Goal: Task Accomplishment & Management: Use online tool/utility

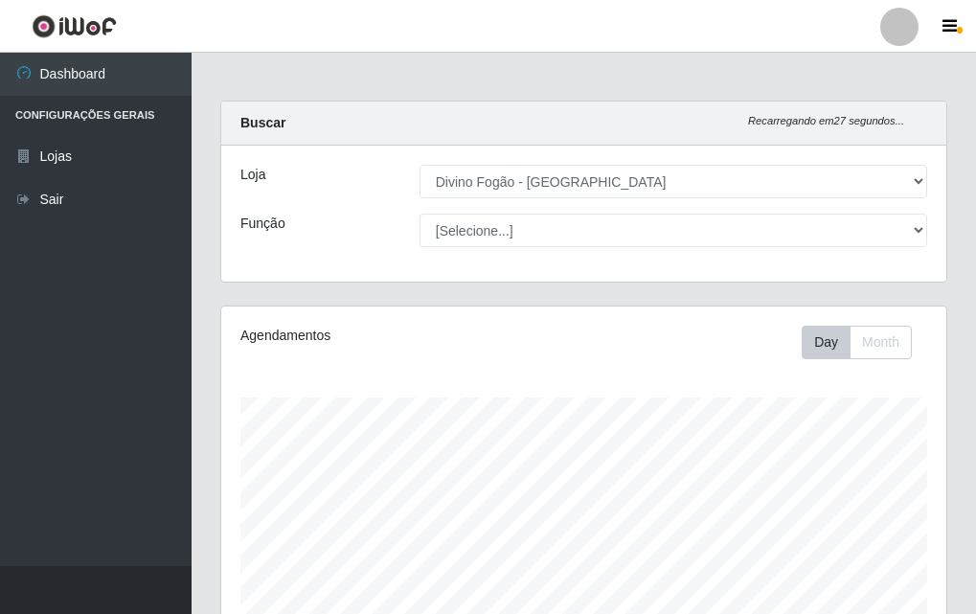
select select "499"
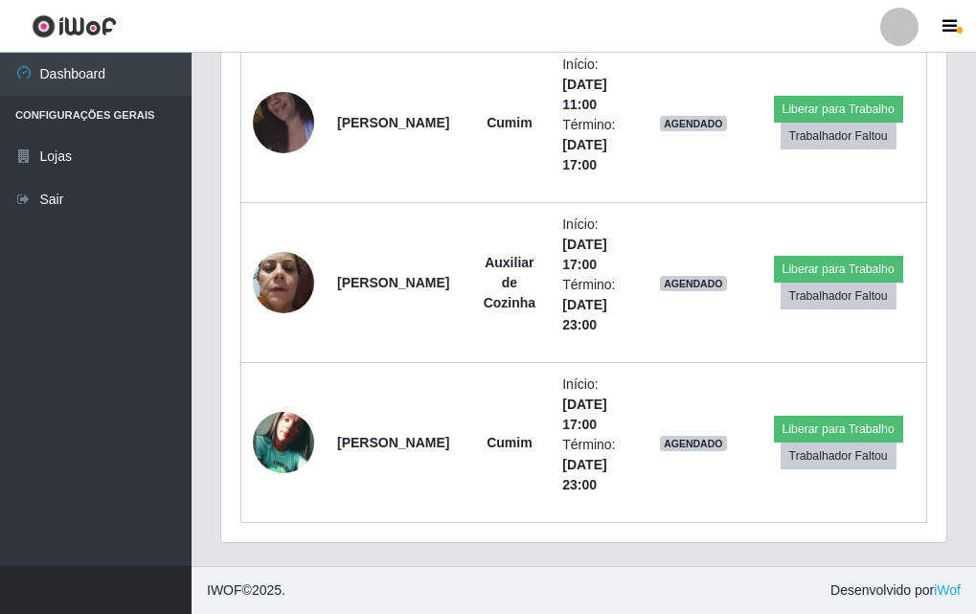
scroll to position [398, 725]
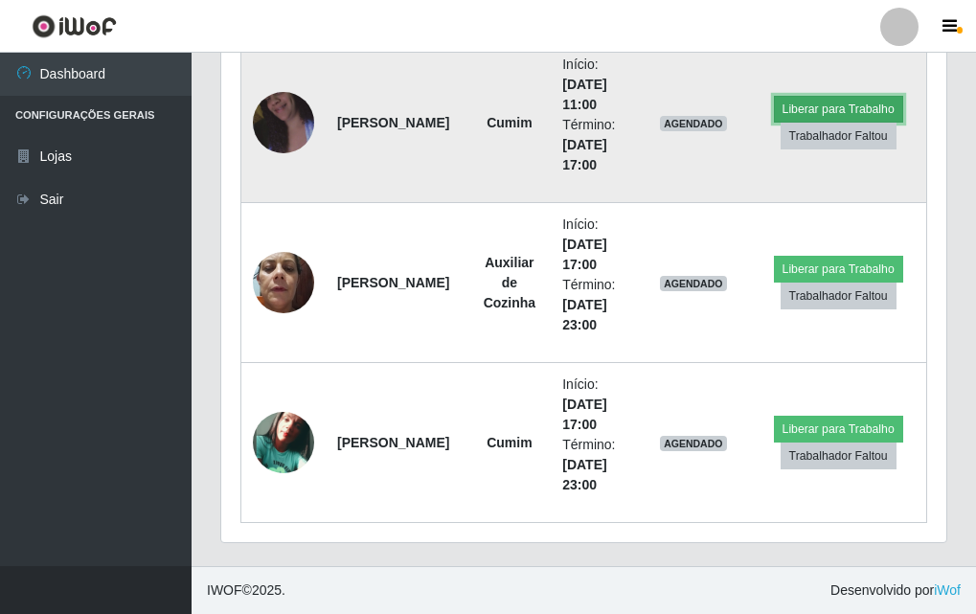
click at [836, 102] on button "Liberar para Trabalho" at bounding box center [838, 109] width 129 height 27
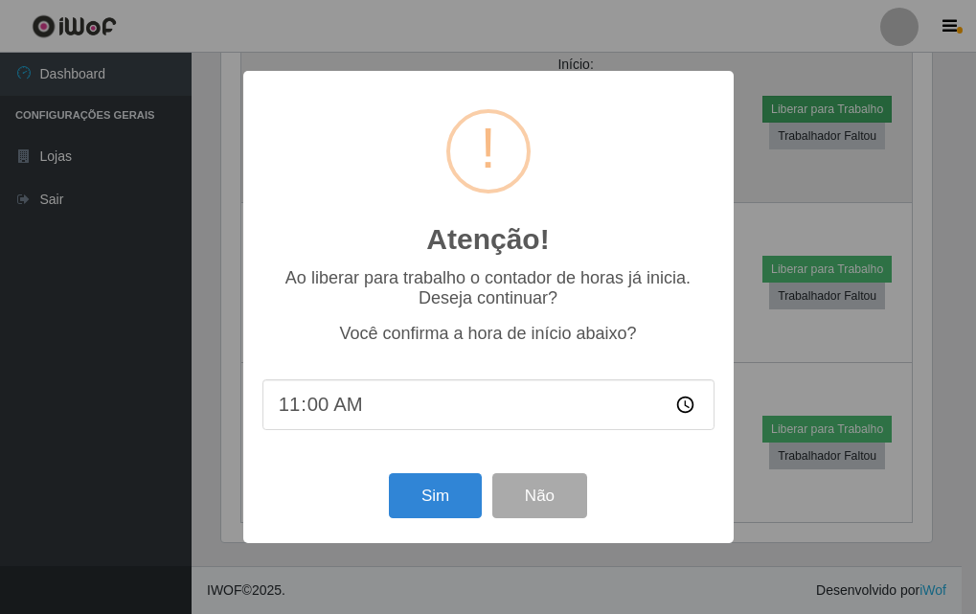
scroll to position [398, 716]
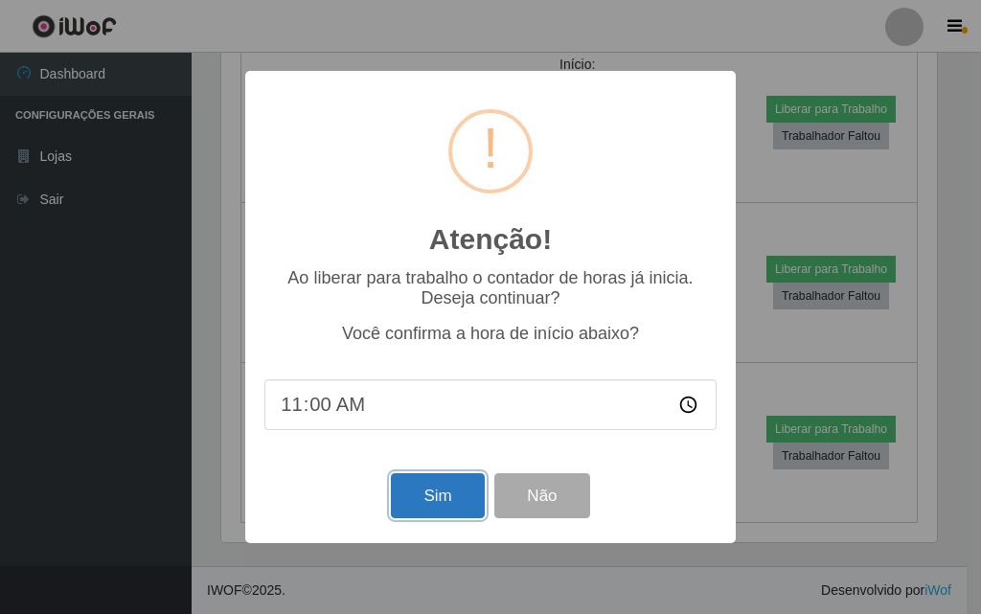
click at [440, 504] on button "Sim" at bounding box center [437, 495] width 93 height 45
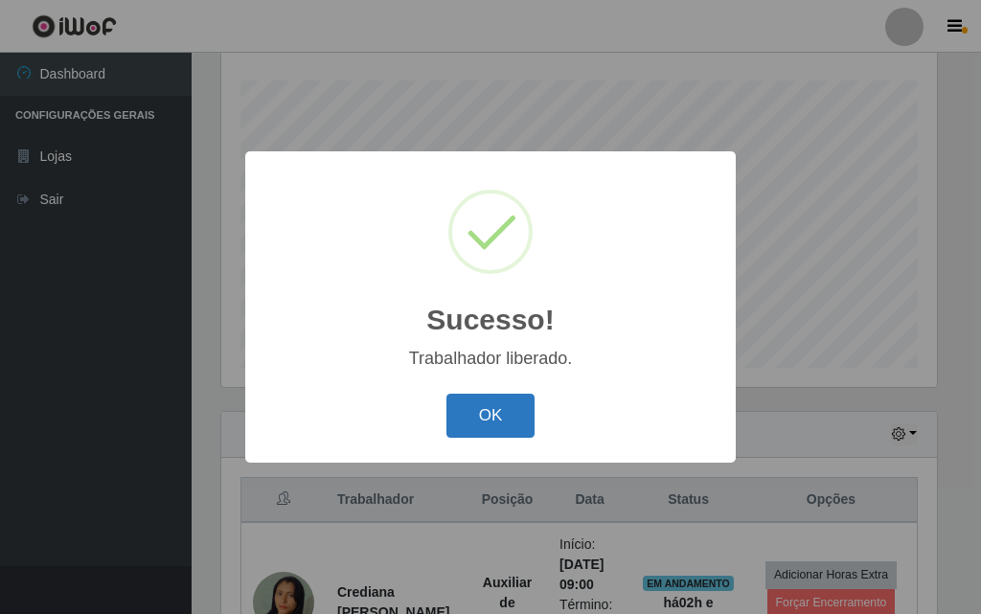
click at [475, 435] on button "OK" at bounding box center [490, 416] width 89 height 45
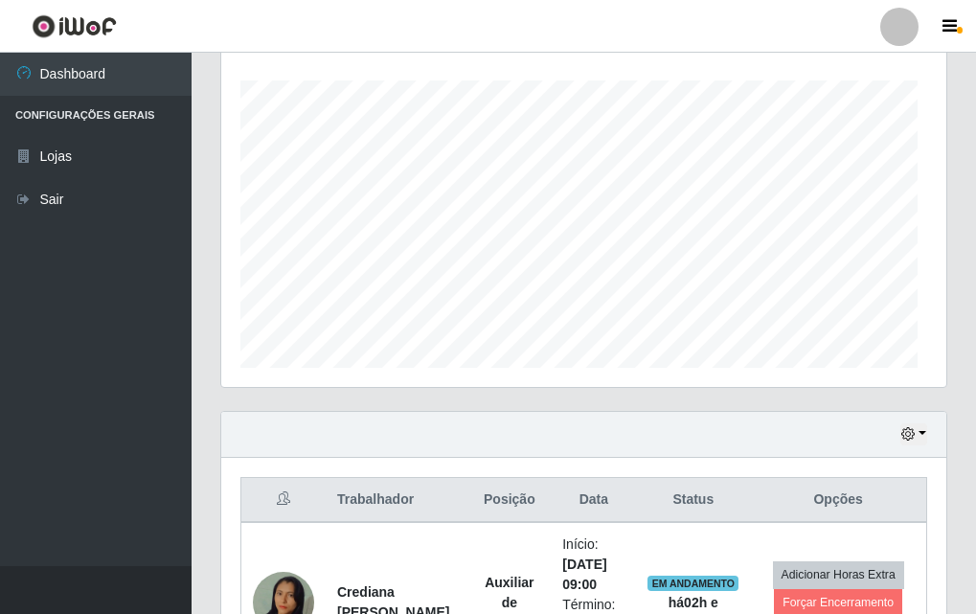
scroll to position [398, 725]
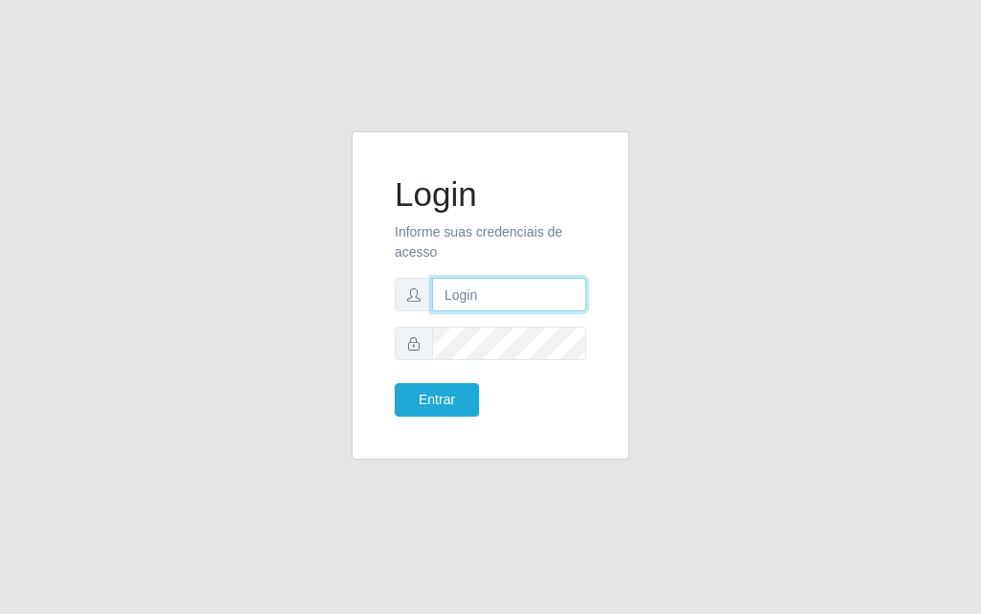
click at [446, 291] on input "text" at bounding box center [509, 295] width 154 height 34
type input "[PERSON_NAME]"
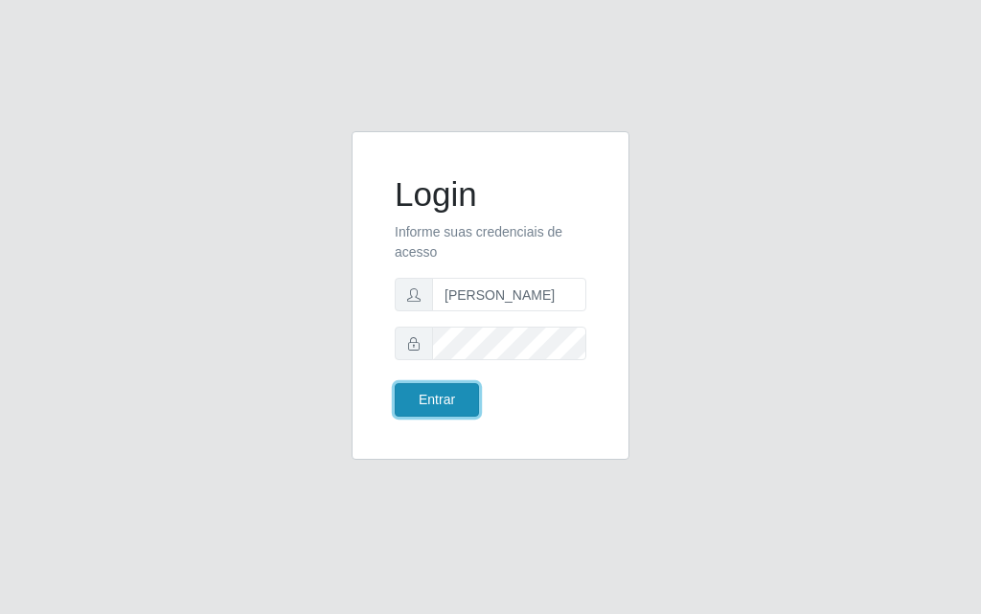
click at [454, 409] on button "Entrar" at bounding box center [437, 400] width 84 height 34
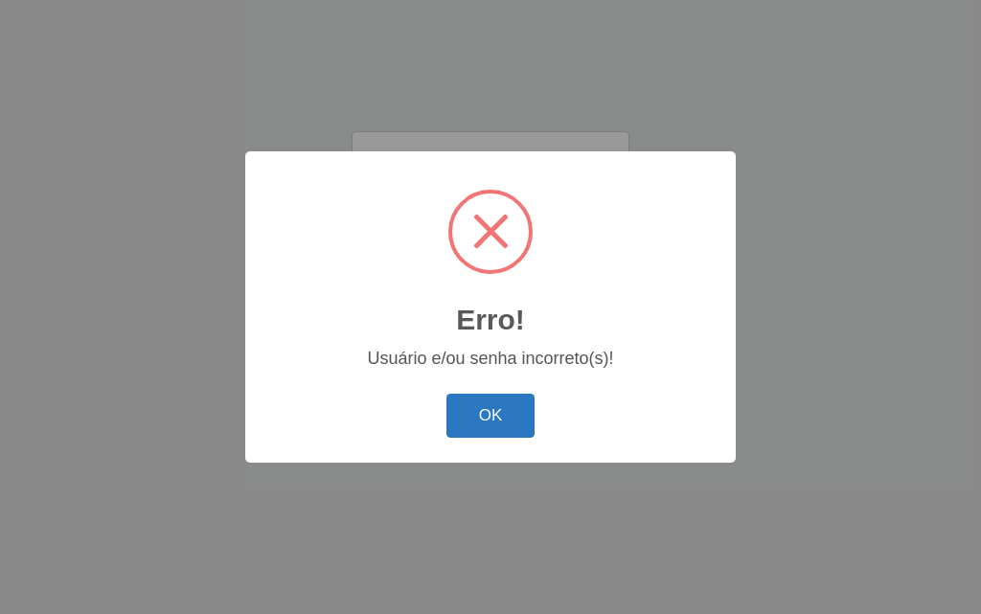
click at [476, 431] on button "OK" at bounding box center [490, 416] width 89 height 45
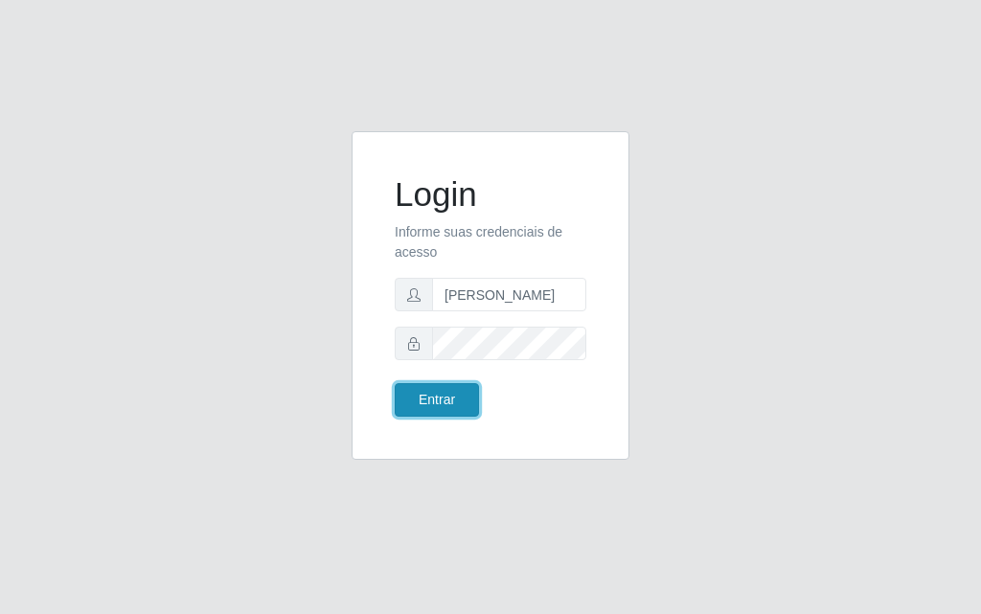
click at [463, 408] on button "Entrar" at bounding box center [437, 400] width 84 height 34
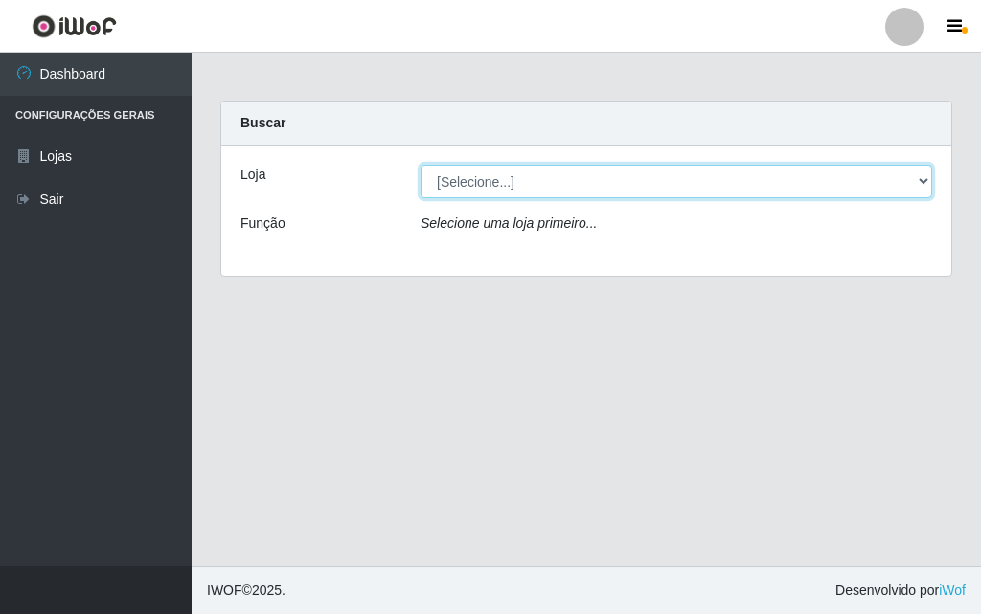
click at [919, 177] on select "[Selecione...] Divino Fogão - [GEOGRAPHIC_DATA]" at bounding box center [677, 182] width 512 height 34
select select "499"
click at [421, 165] on select "[Selecione...] Divino Fogão - [GEOGRAPHIC_DATA]" at bounding box center [677, 182] width 512 height 34
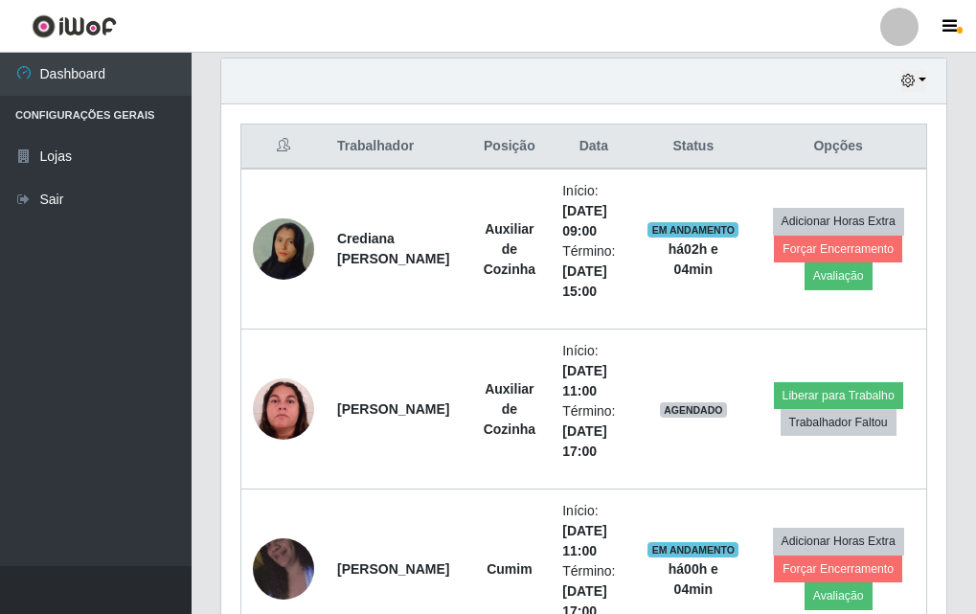
scroll to position [766, 0]
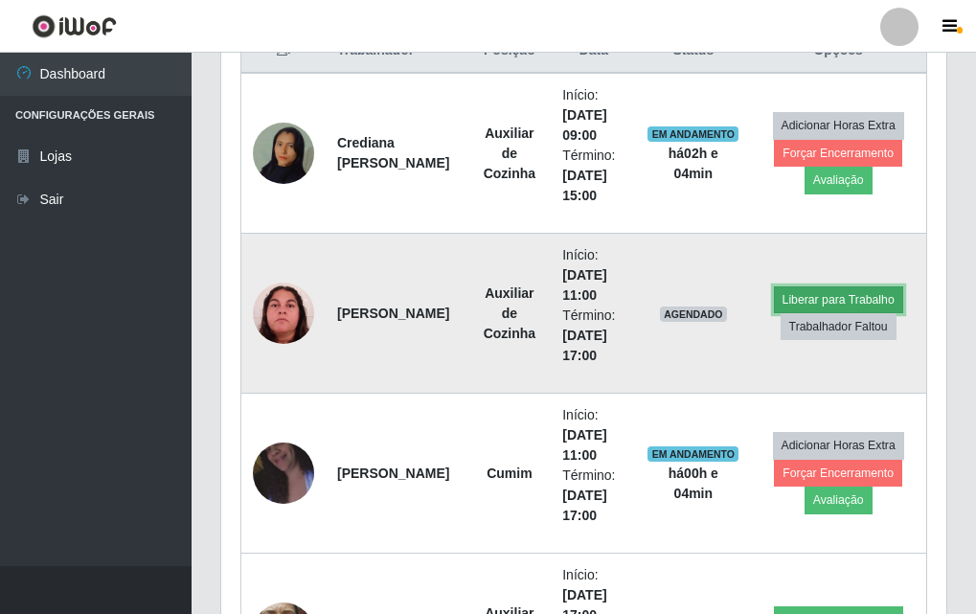
click at [793, 289] on button "Liberar para Trabalho" at bounding box center [838, 299] width 129 height 27
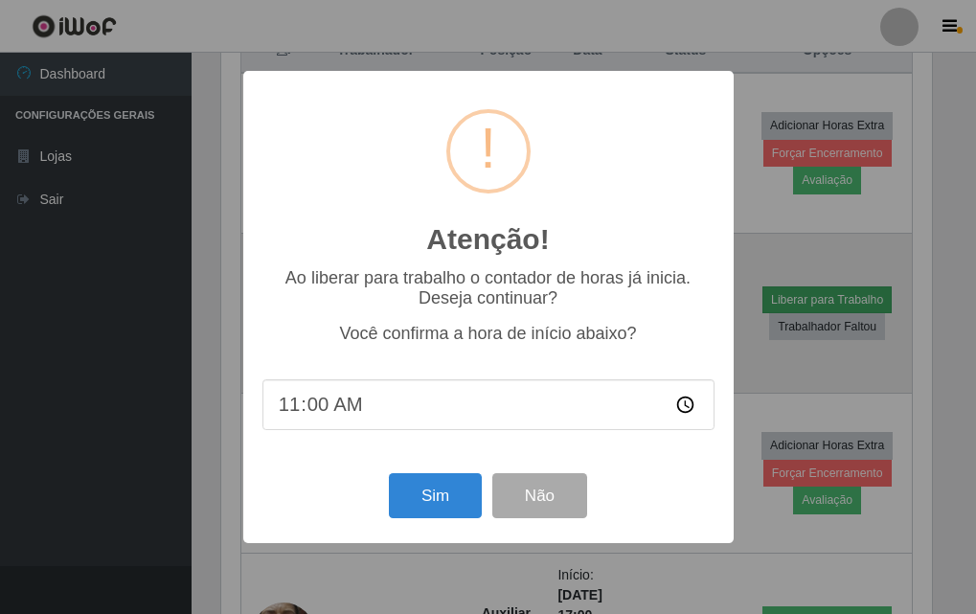
scroll to position [398, 716]
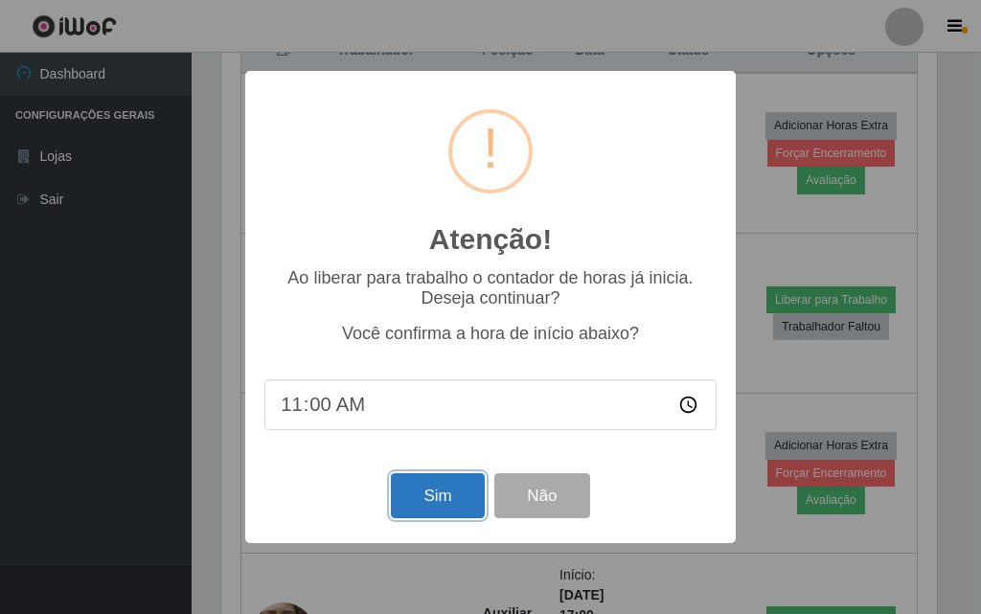
click at [455, 495] on button "Sim" at bounding box center [437, 495] width 93 height 45
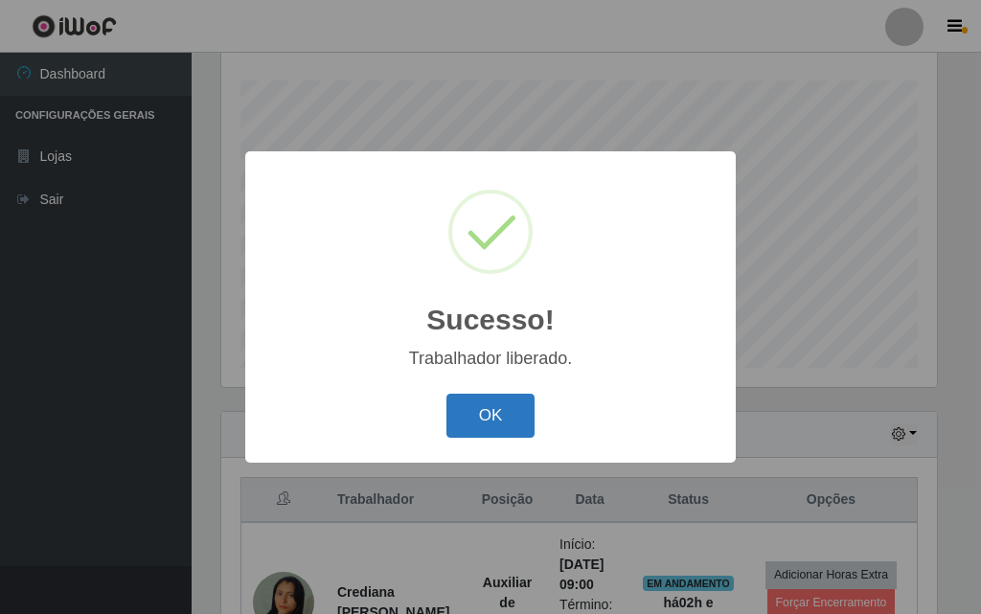
drag, startPoint x: 491, startPoint y: 414, endPoint x: 497, endPoint y: 432, distance: 19.1
click at [493, 419] on button "OK" at bounding box center [490, 416] width 89 height 45
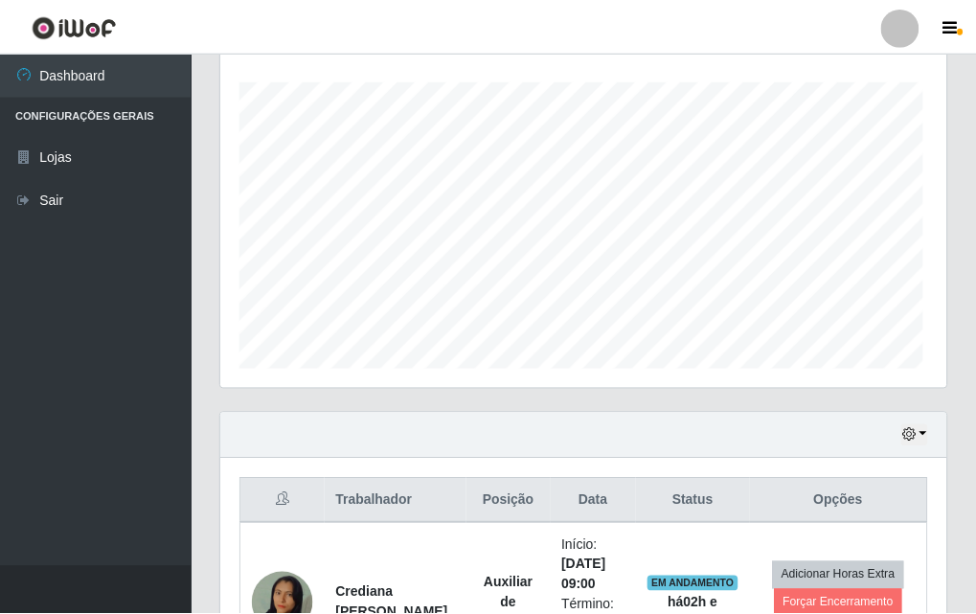
scroll to position [398, 725]
